Goal: Find specific page/section: Find specific page/section

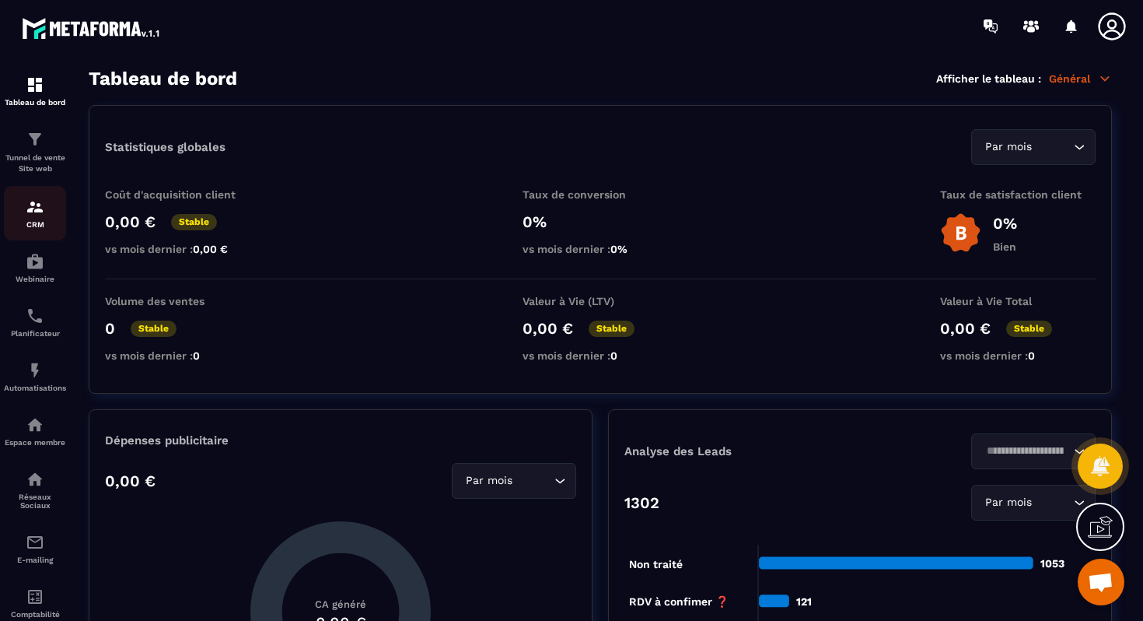
scroll to position [14631, 0]
click at [29, 219] on div "CRM" at bounding box center [35, 213] width 62 height 31
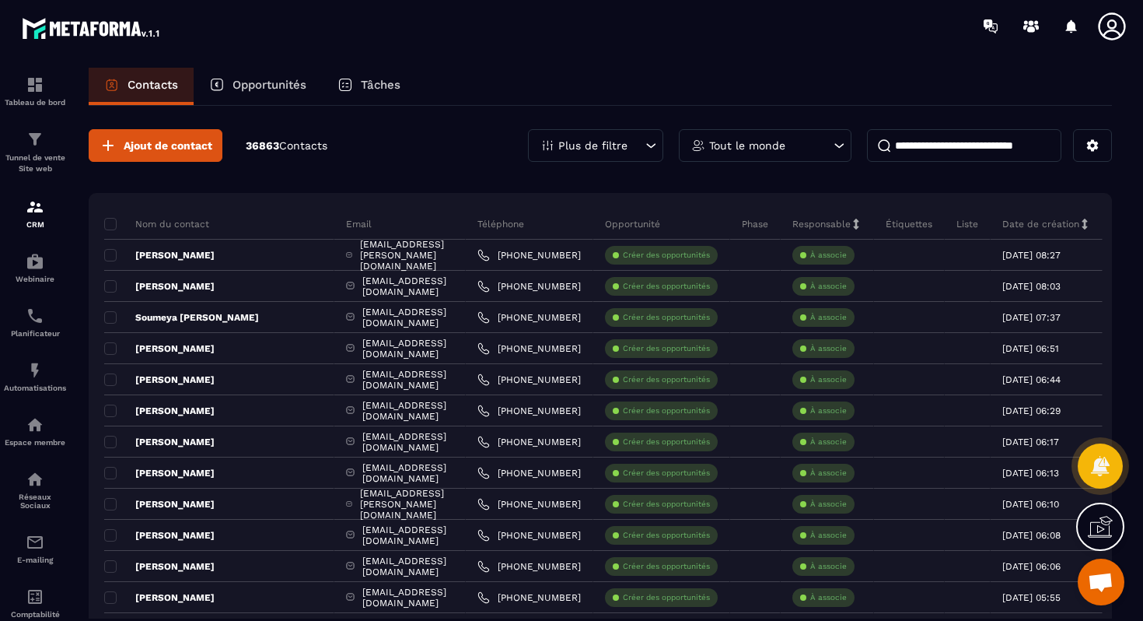
click at [289, 98] on div "Opportunités" at bounding box center [258, 86] width 128 height 37
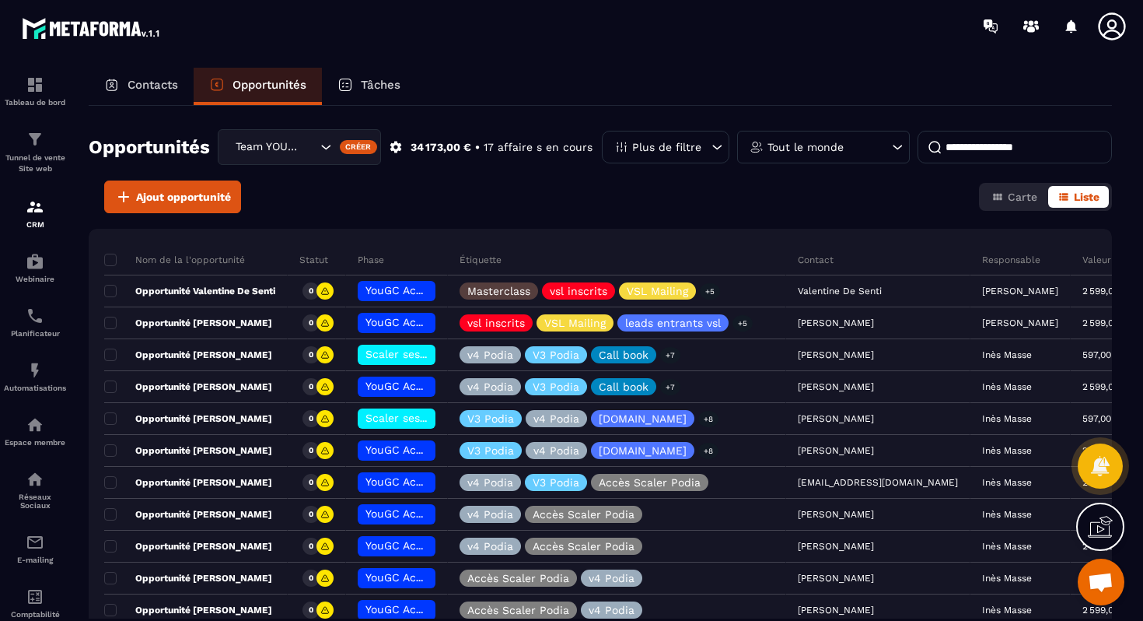
click at [325, 149] on icon "Search for option" at bounding box center [326, 147] width 16 height 16
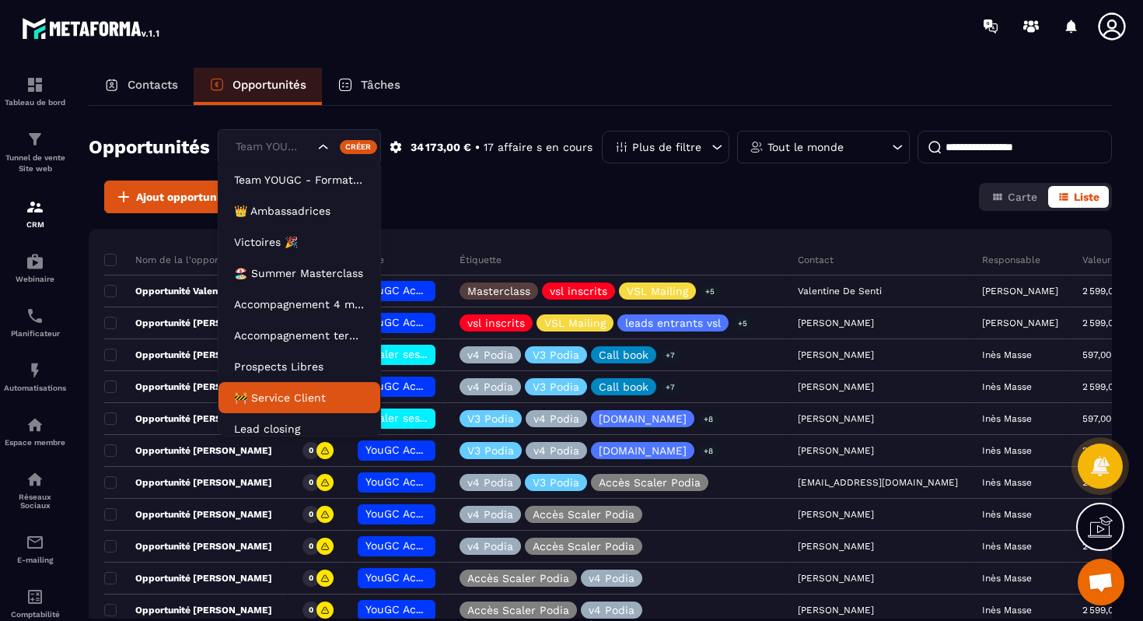
click at [261, 390] on p "🚧 Service Client" at bounding box center [299, 398] width 131 height 16
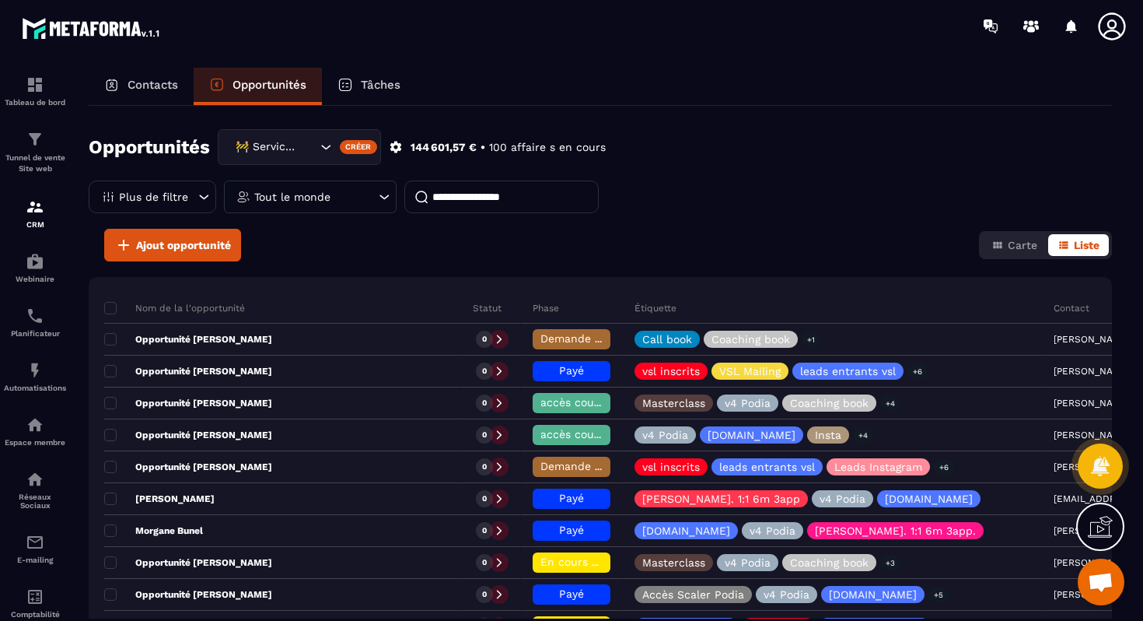
scroll to position [13, 0]
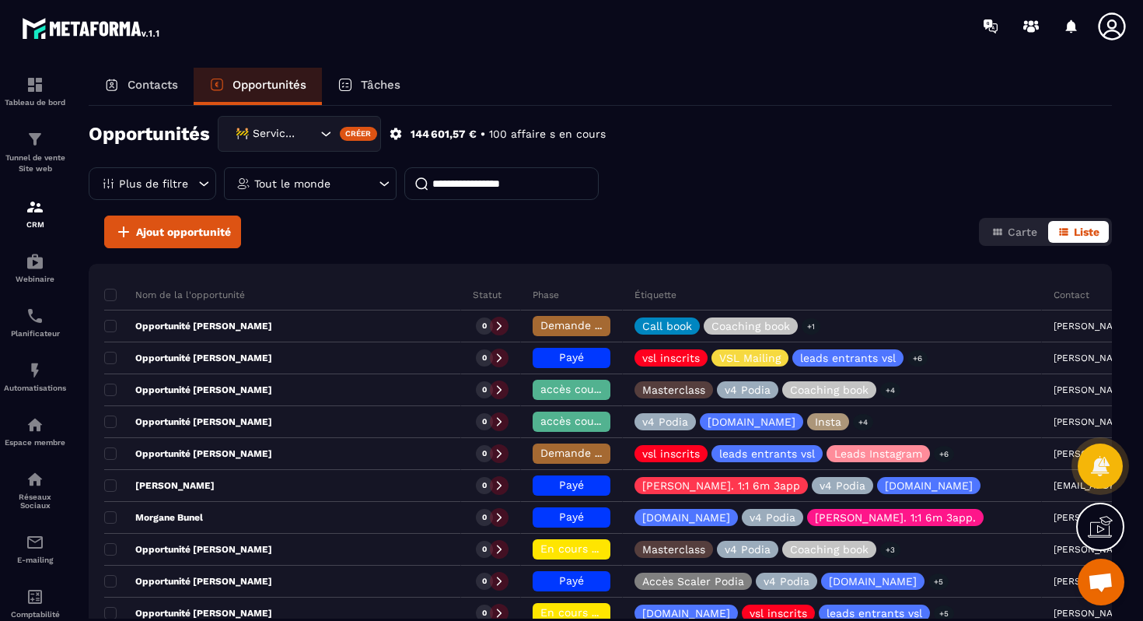
click at [338, 180] on div "Tout le monde" at bounding box center [310, 183] width 173 height 33
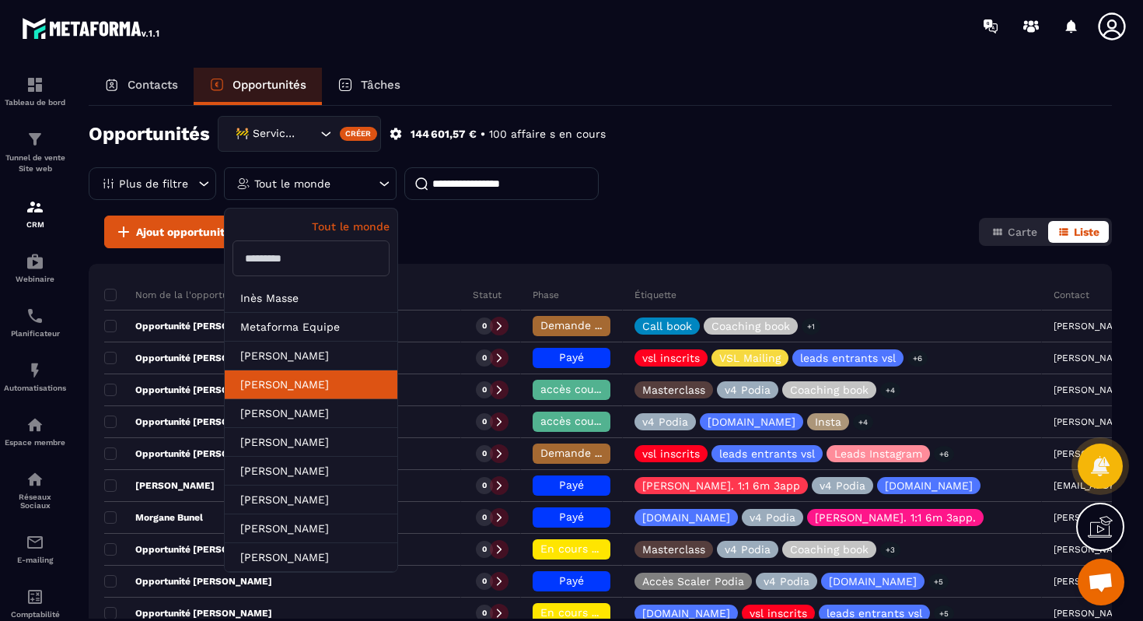
click at [317, 390] on li "[PERSON_NAME]" at bounding box center [311, 384] width 173 height 29
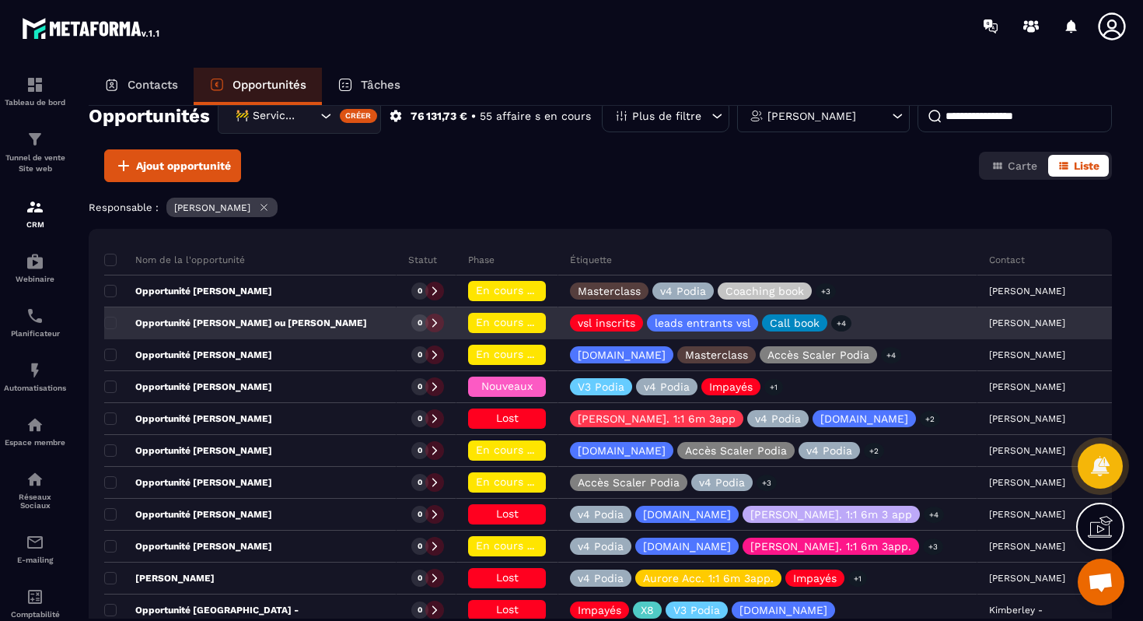
scroll to position [37, 0]
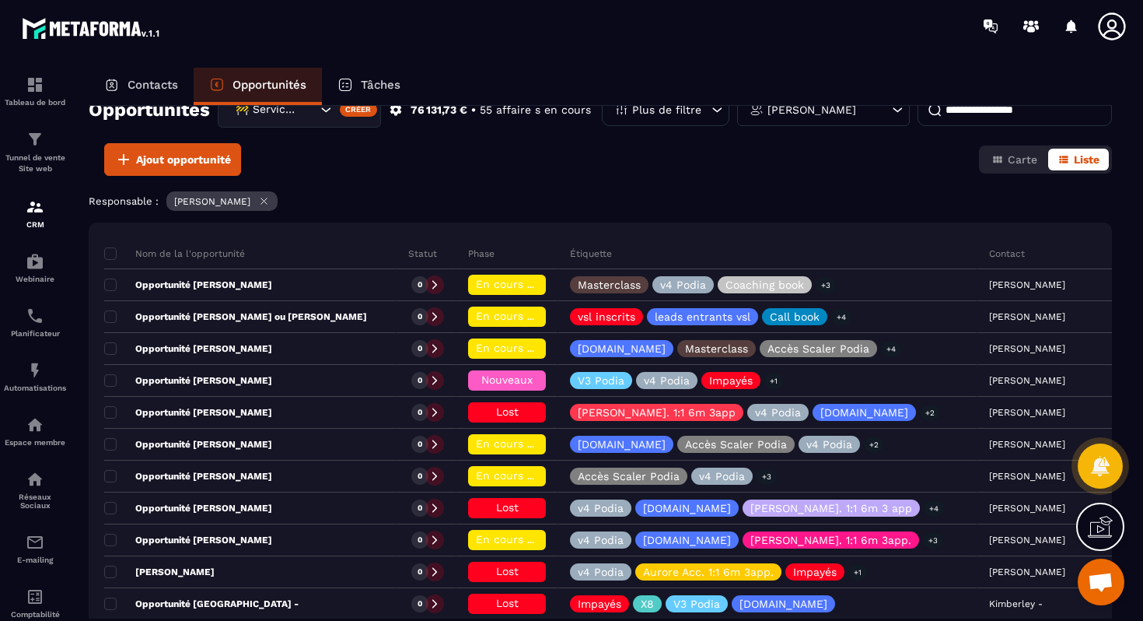
click at [957, 117] on input at bounding box center [1015, 109] width 194 height 33
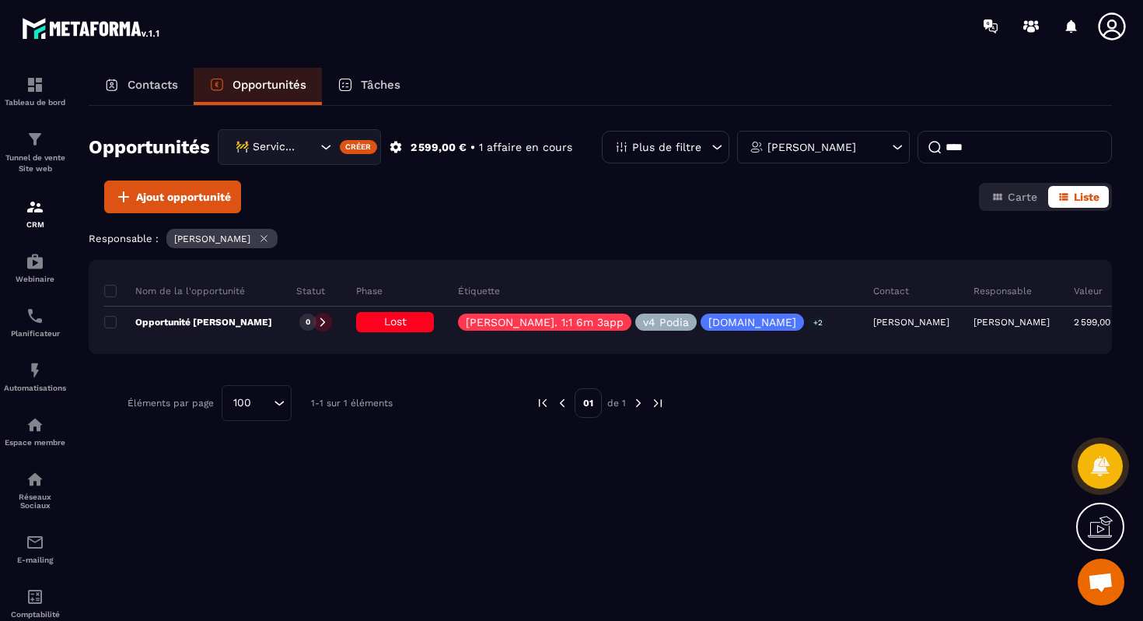
scroll to position [0, 0]
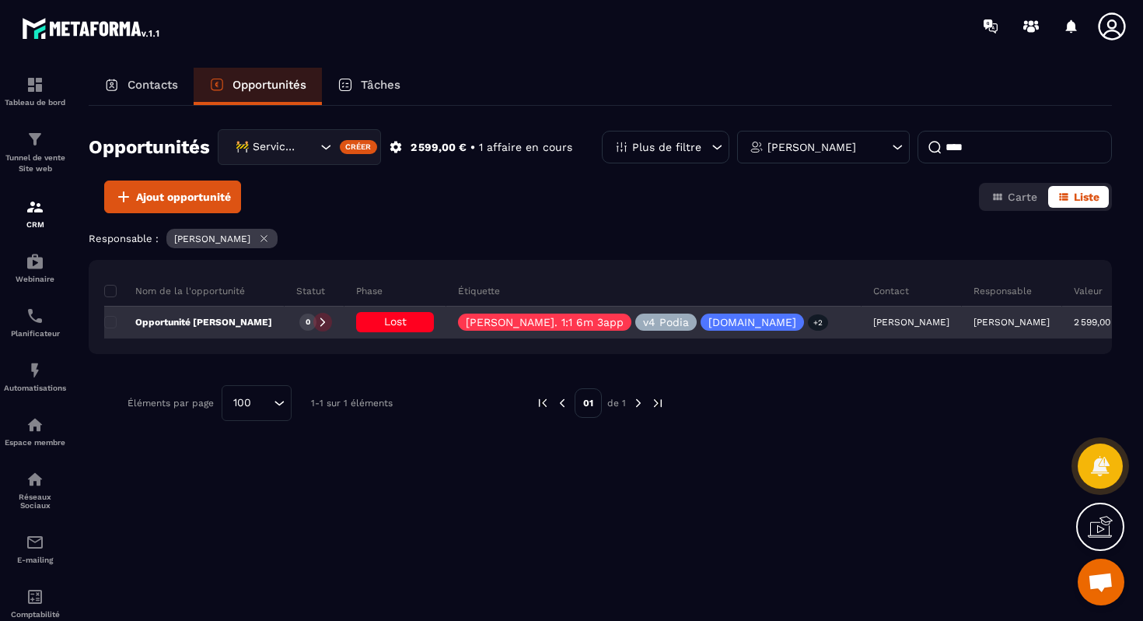
type input "****"
click at [226, 320] on p "Opportunité [PERSON_NAME]" at bounding box center [188, 322] width 168 height 12
